Goal: Find specific page/section: Find specific page/section

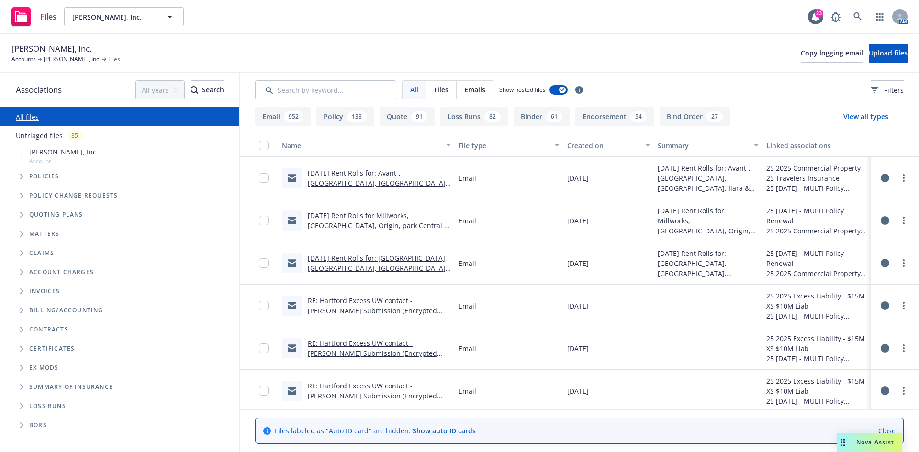
click at [848, 17] on div "AM" at bounding box center [866, 16] width 81 height 19
click at [856, 15] on icon at bounding box center [858, 16] width 9 height 9
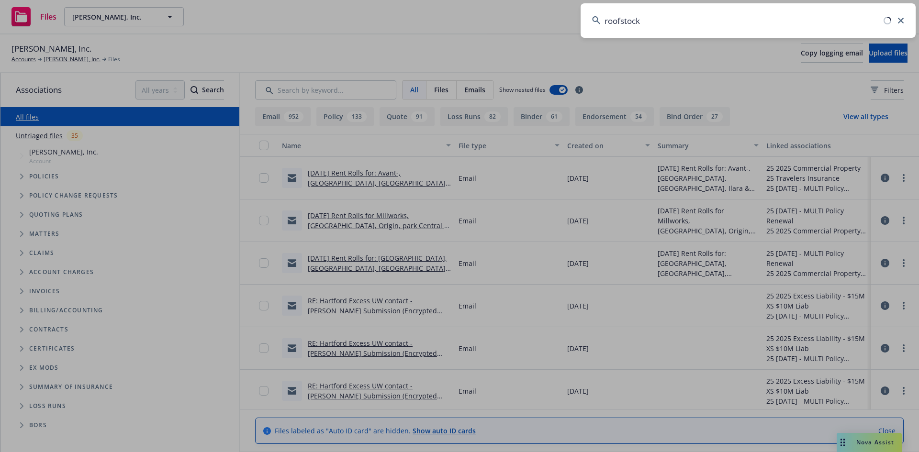
type input "roofstock"
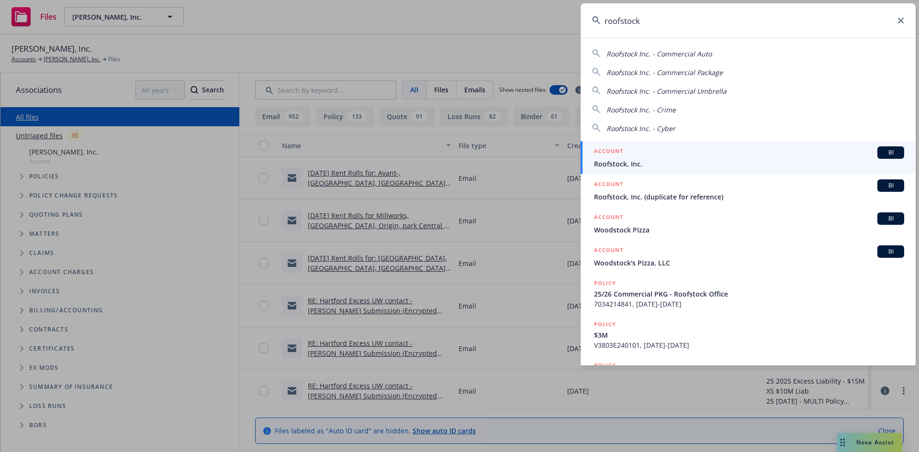
click at [685, 147] on div "ACCOUNT BI" at bounding box center [749, 152] width 310 height 12
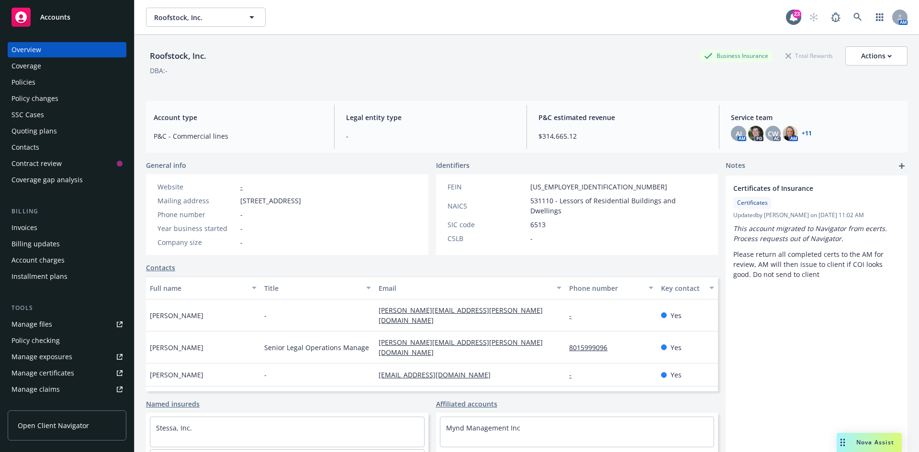
click at [31, 232] on div "Invoices" at bounding box center [24, 227] width 26 height 15
